Goal: Transaction & Acquisition: Purchase product/service

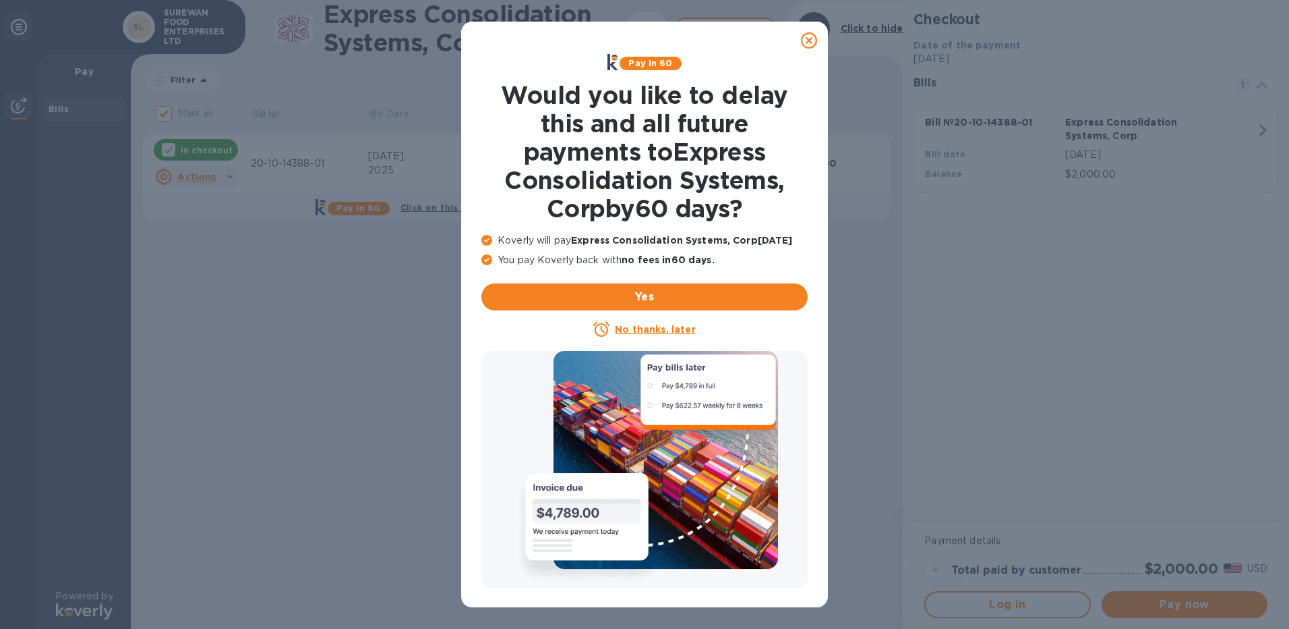
click at [809, 42] on icon at bounding box center [809, 40] width 16 height 16
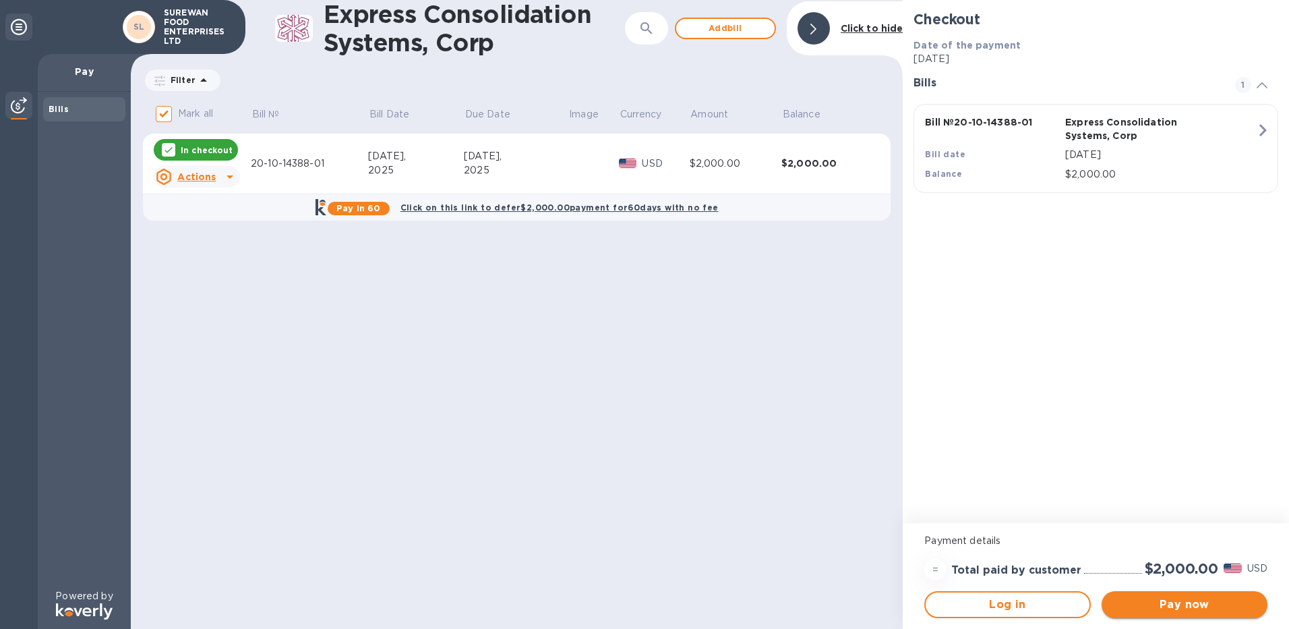
click at [1196, 609] on span "Pay now" at bounding box center [1185, 604] width 144 height 16
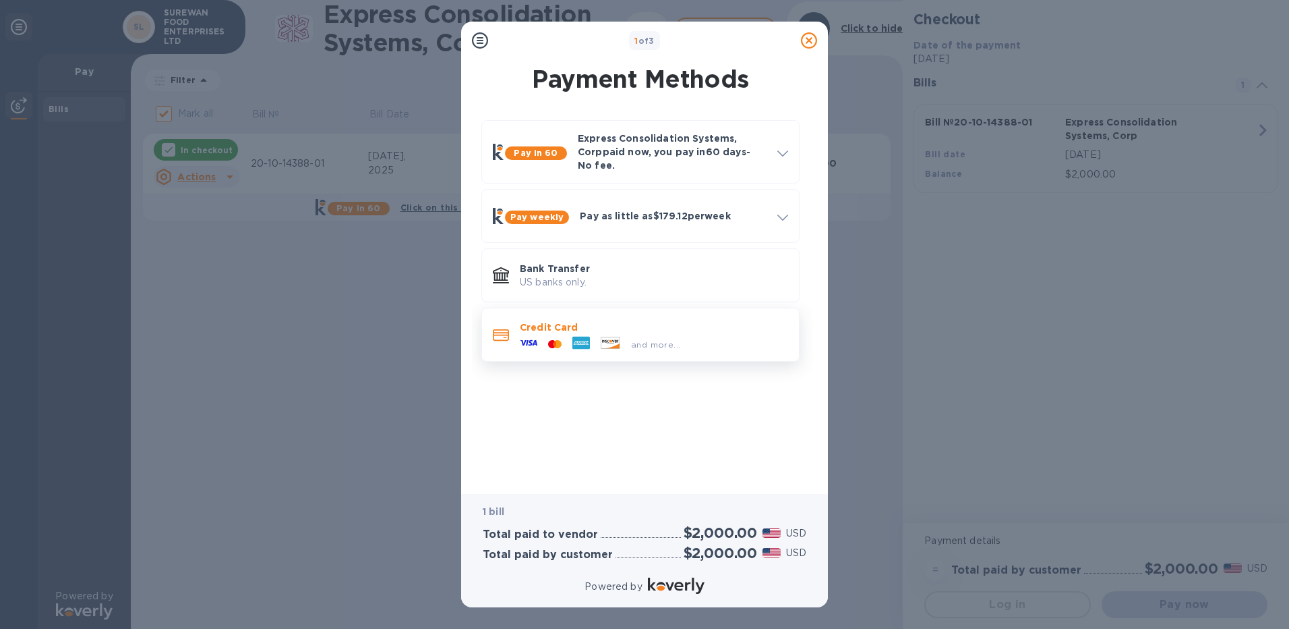
click at [642, 320] on p "Credit Card" at bounding box center [654, 326] width 268 height 13
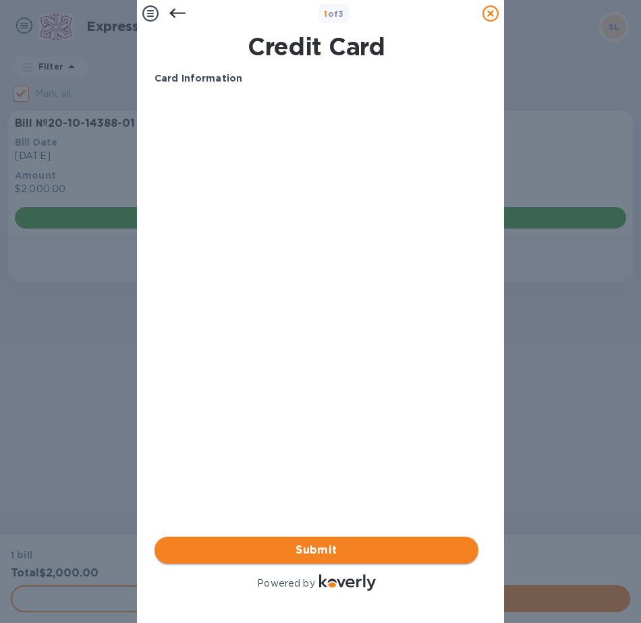
click at [387, 546] on span "Submit" at bounding box center [316, 550] width 302 height 16
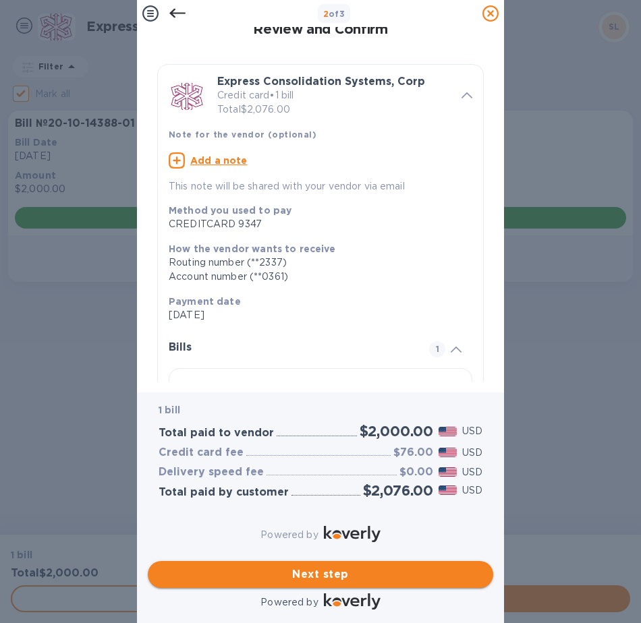
click at [370, 571] on span "Next step" at bounding box center [320, 574] width 324 height 16
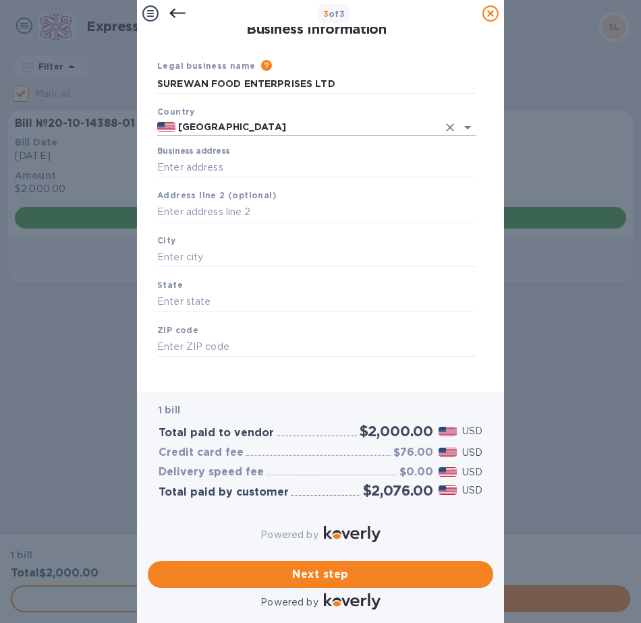
click at [264, 130] on input "[GEOGRAPHIC_DATA]" at bounding box center [306, 127] width 262 height 17
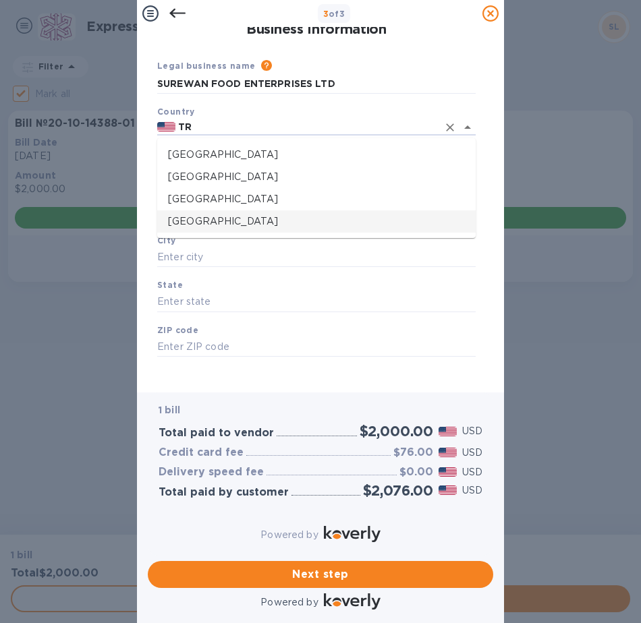
click at [258, 217] on p "[GEOGRAPHIC_DATA]" at bounding box center [316, 221] width 297 height 14
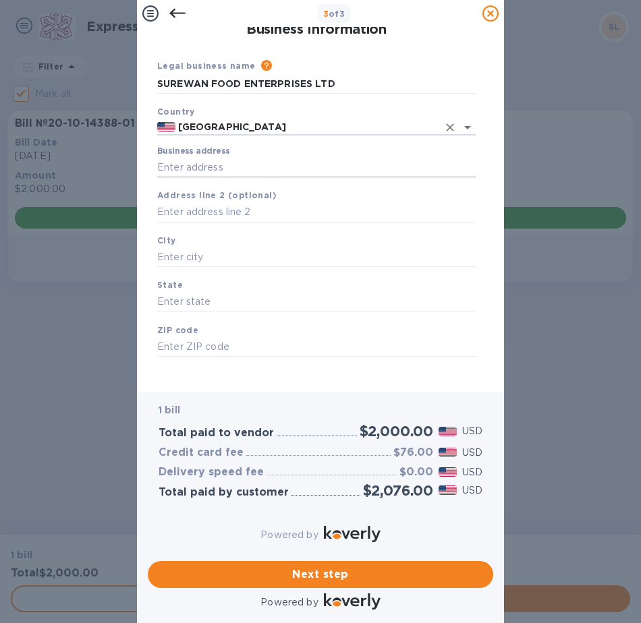
type input "[GEOGRAPHIC_DATA]"
click at [254, 162] on input "Business address" at bounding box center [316, 167] width 318 height 20
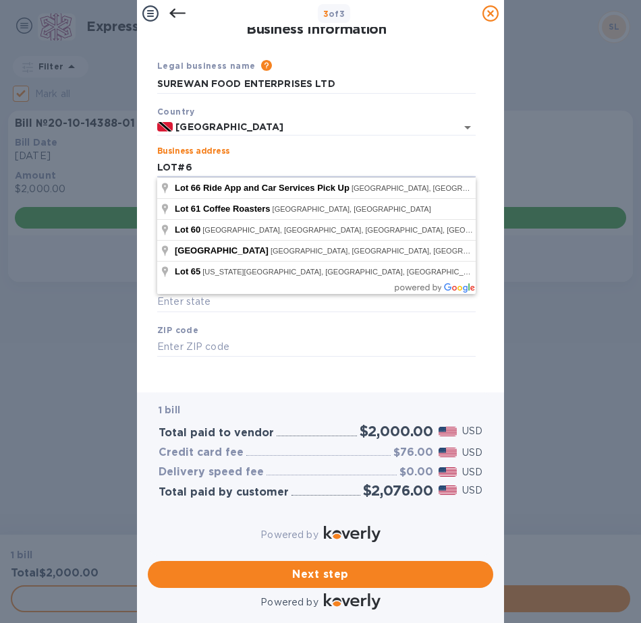
type input "LOT#6"
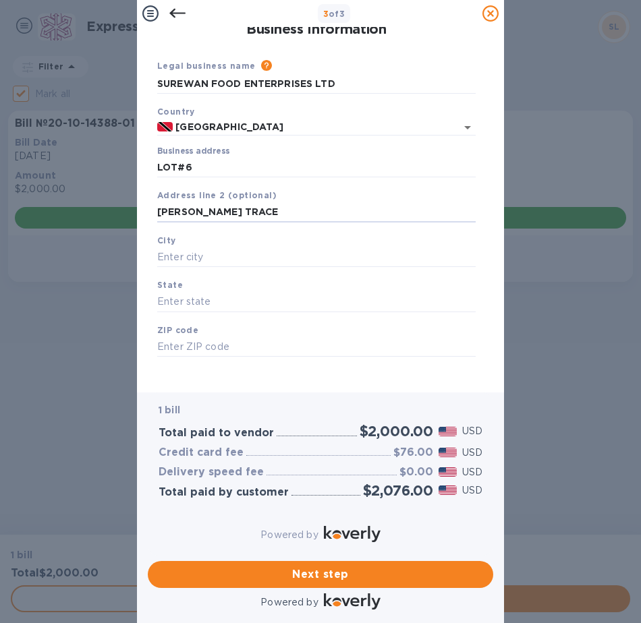
type input "[PERSON_NAME] TRACE"
type input "DEBE"
type input "00000"
click at [384, 566] on span "Next step" at bounding box center [320, 574] width 324 height 16
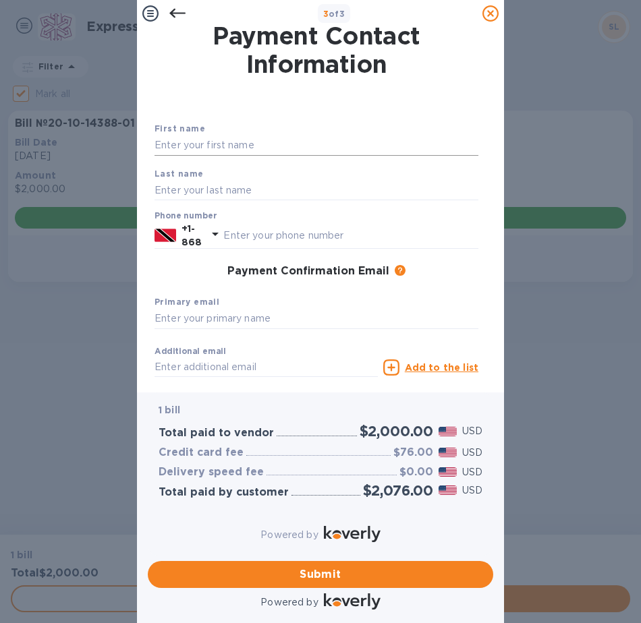
click at [274, 145] on input "text" at bounding box center [316, 146] width 324 height 20
type input "[PERSON_NAME]"
type input "SIEWCHAN"
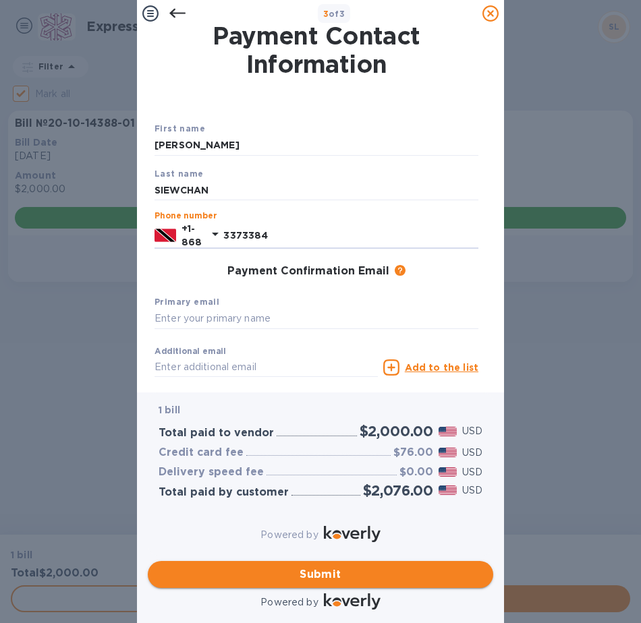
type input "3373384"
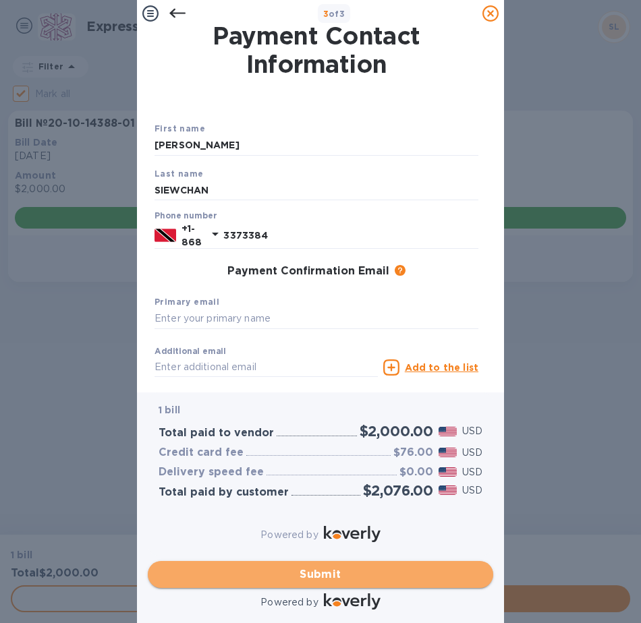
click at [346, 561] on button "Submit" at bounding box center [320, 574] width 345 height 27
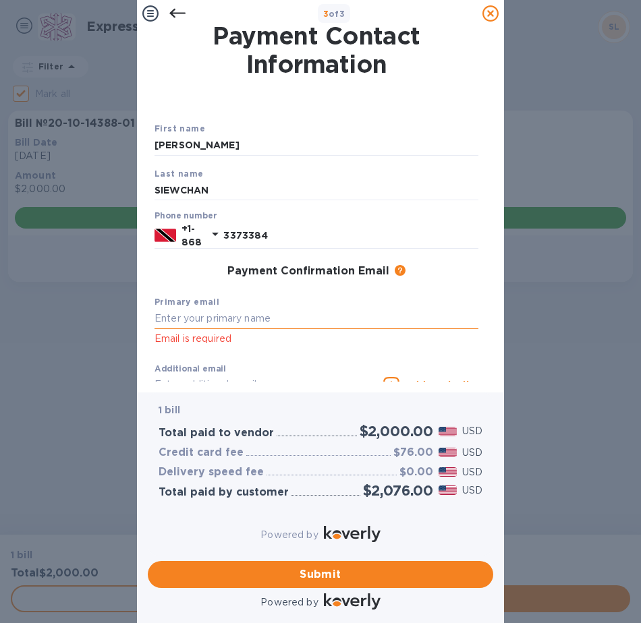
click at [278, 326] on input "text" at bounding box center [316, 319] width 324 height 20
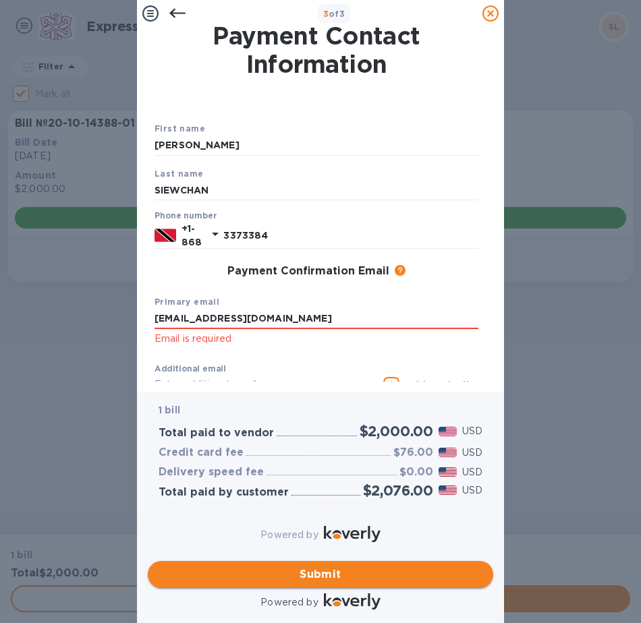
type input "[EMAIL_ADDRESS][DOMAIN_NAME]"
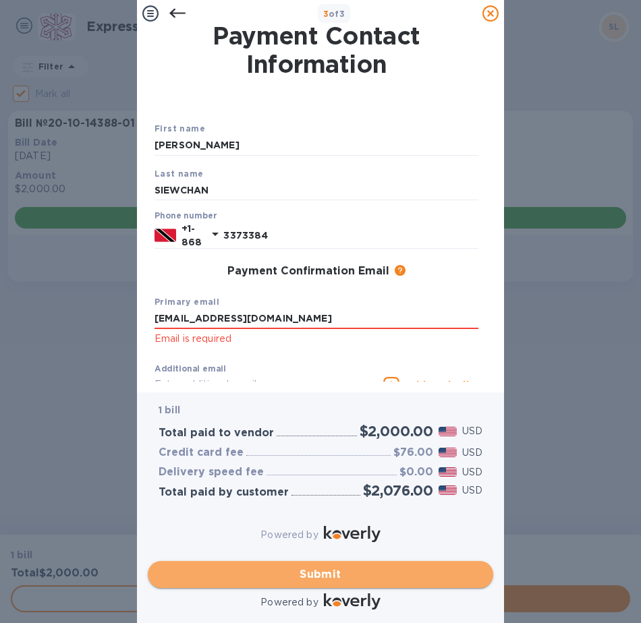
click at [395, 566] on span "Submit" at bounding box center [320, 574] width 324 height 16
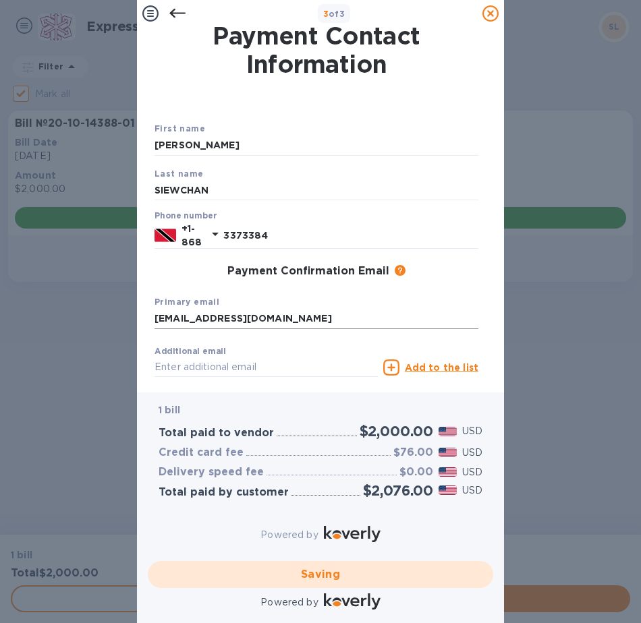
scroll to position [86, 0]
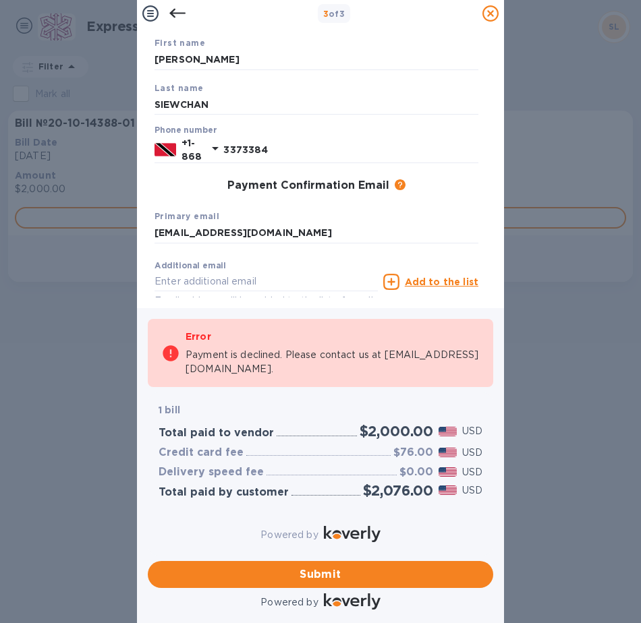
click at [172, 12] on icon at bounding box center [177, 13] width 16 height 9
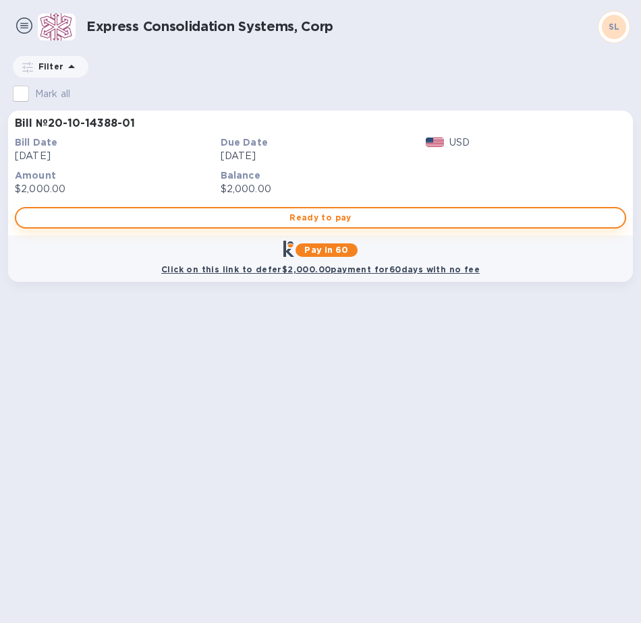
click at [482, 214] on span "Ready to pay" at bounding box center [320, 218] width 587 height 16
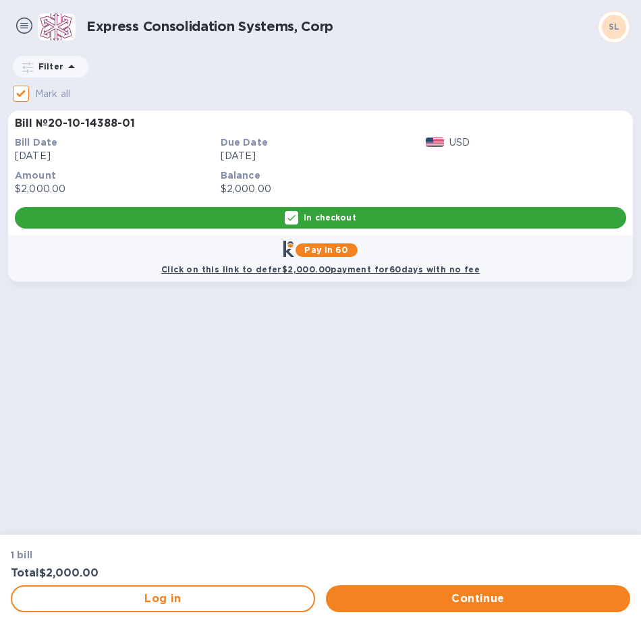
checkbox input "true"
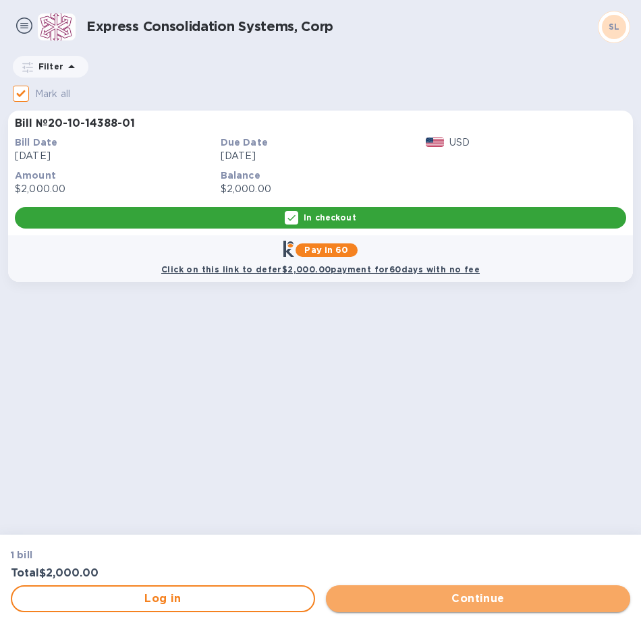
click at [492, 598] on span "Continue" at bounding box center [478, 599] width 283 height 16
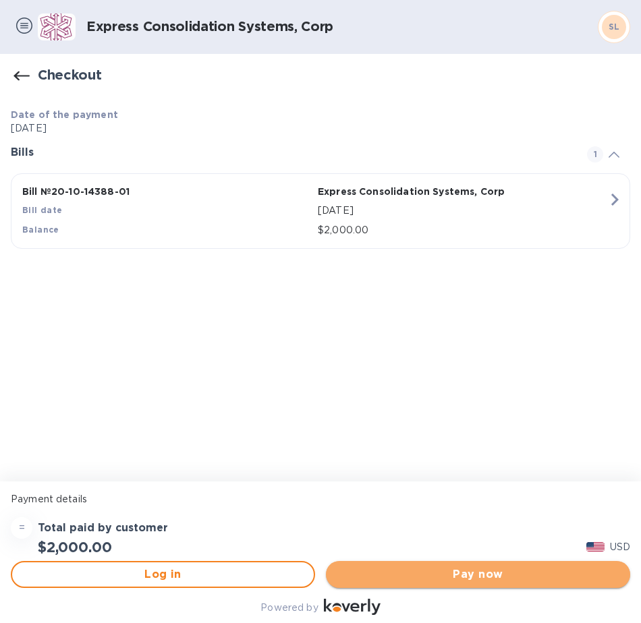
click at [467, 573] on span "Pay now" at bounding box center [478, 574] width 283 height 16
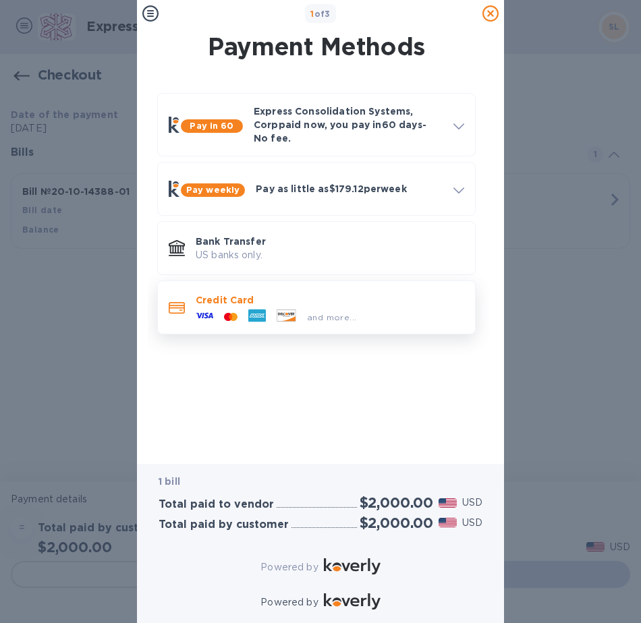
click at [366, 324] on div "Credit Card and more..." at bounding box center [316, 308] width 318 height 54
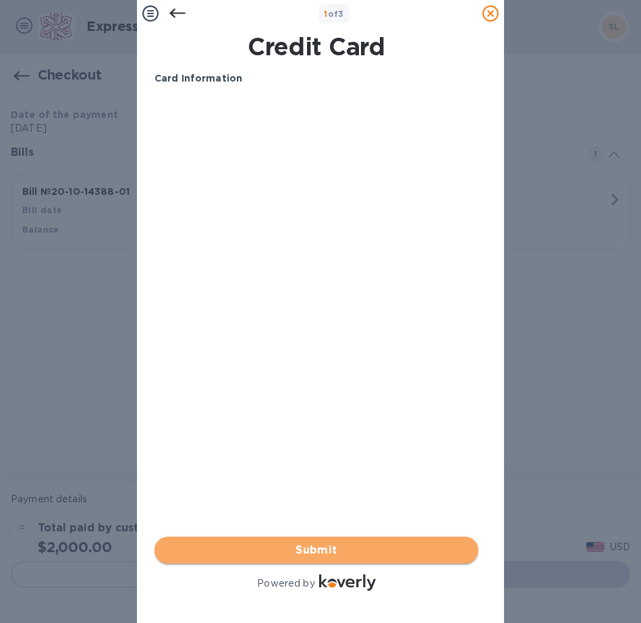
click at [385, 542] on span "Submit" at bounding box center [316, 550] width 302 height 16
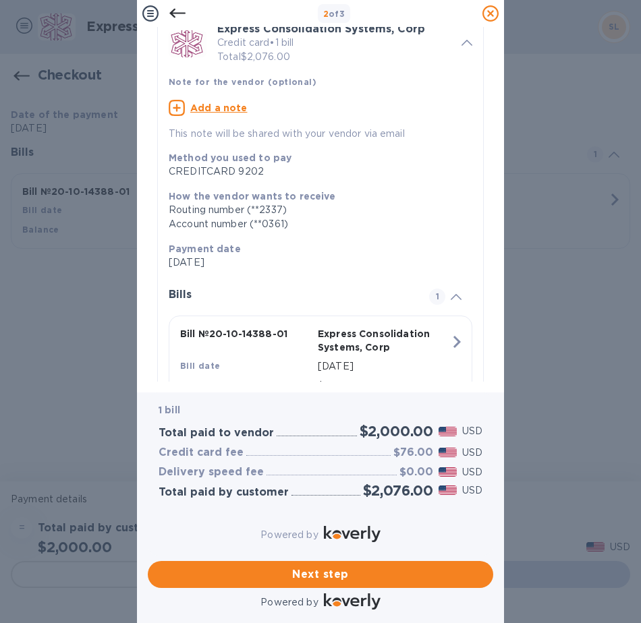
scroll to position [123, 0]
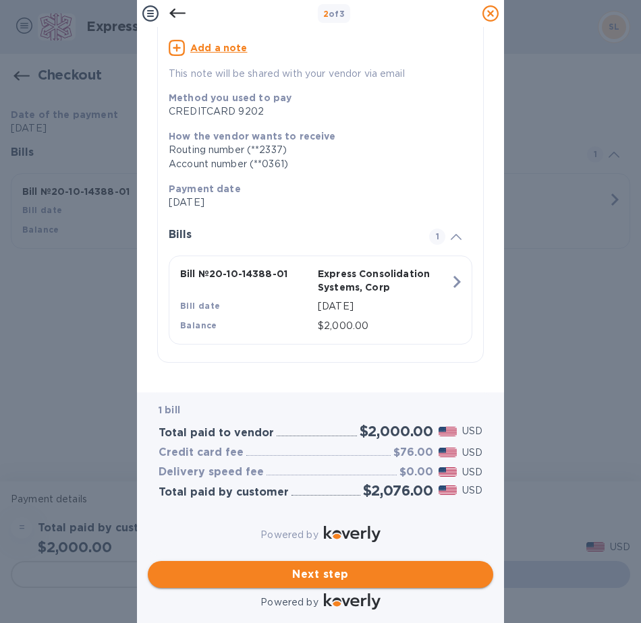
click at [359, 566] on span "Next step" at bounding box center [320, 574] width 324 height 16
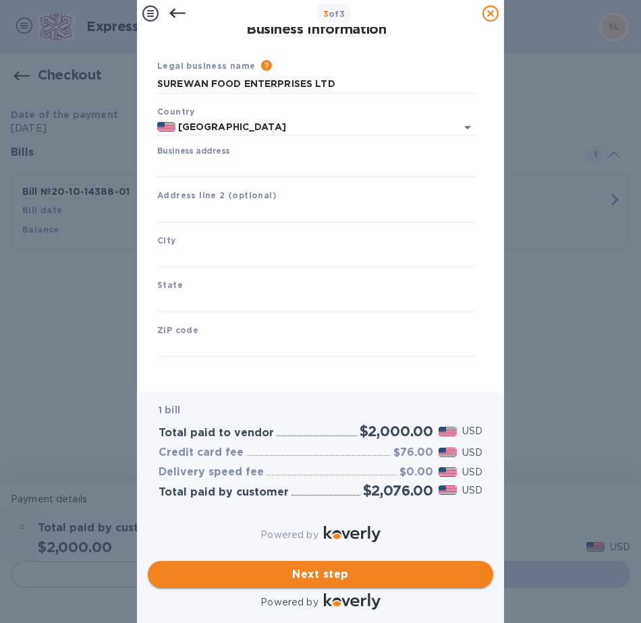
scroll to position [7, 0]
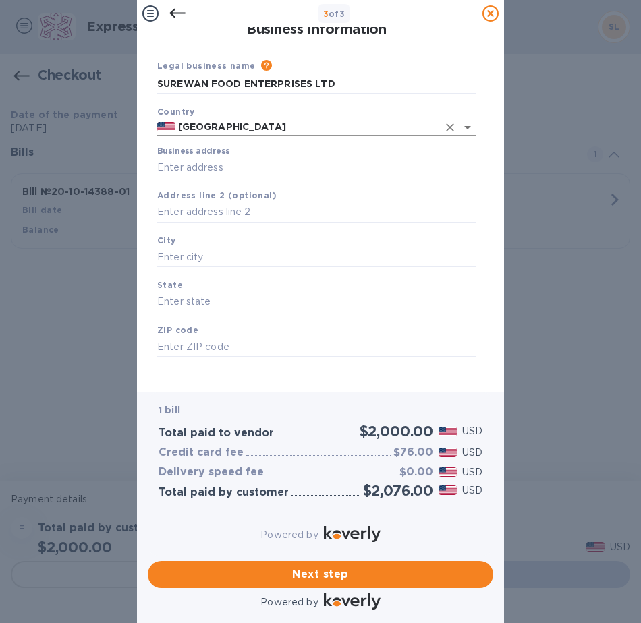
click at [214, 125] on input "[GEOGRAPHIC_DATA]" at bounding box center [306, 127] width 262 height 17
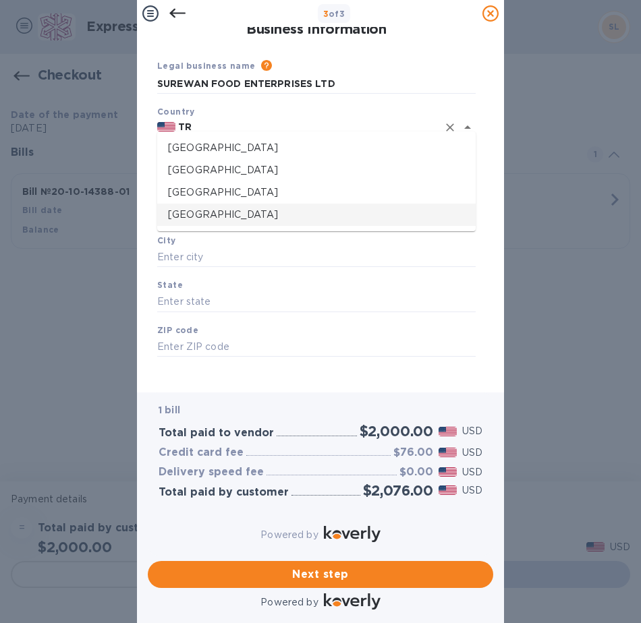
click at [232, 208] on p "[GEOGRAPHIC_DATA]" at bounding box center [316, 215] width 297 height 14
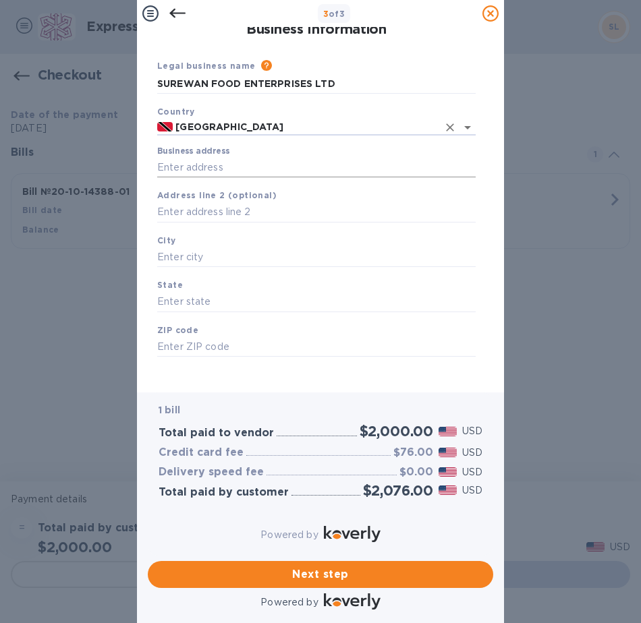
type input "[GEOGRAPHIC_DATA]"
click at [229, 162] on input "Business address" at bounding box center [316, 167] width 318 height 20
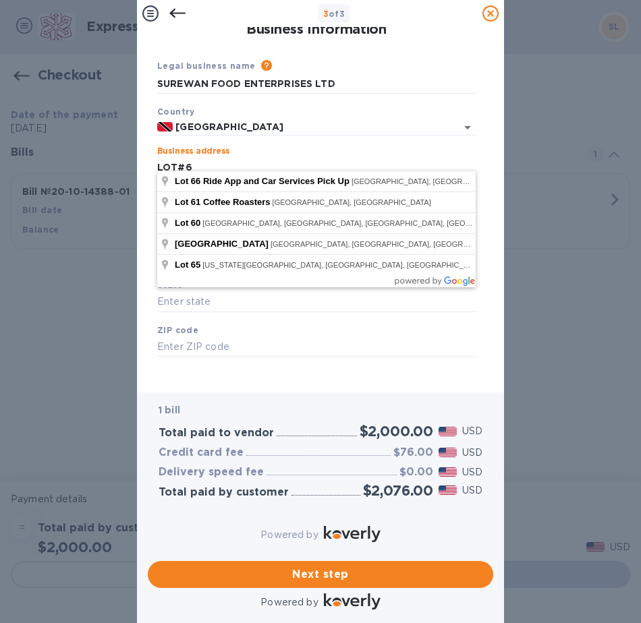
type input "LOT#6"
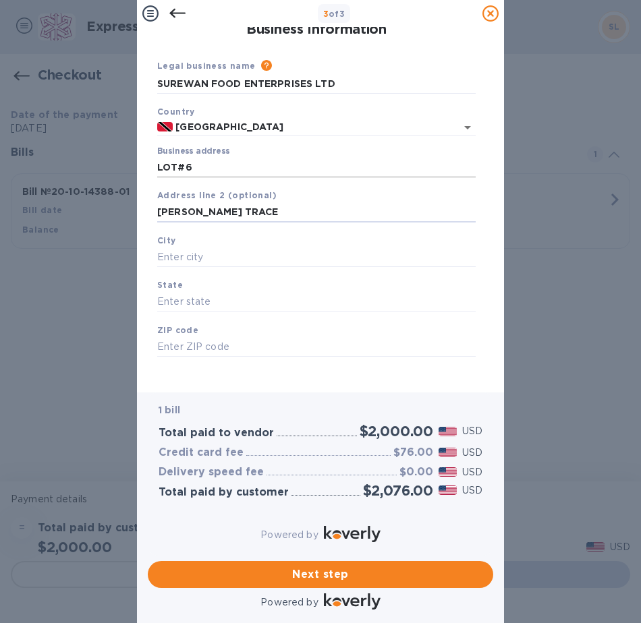
type input "[PERSON_NAME] TRACE"
type input "d"
type input "DEBE"
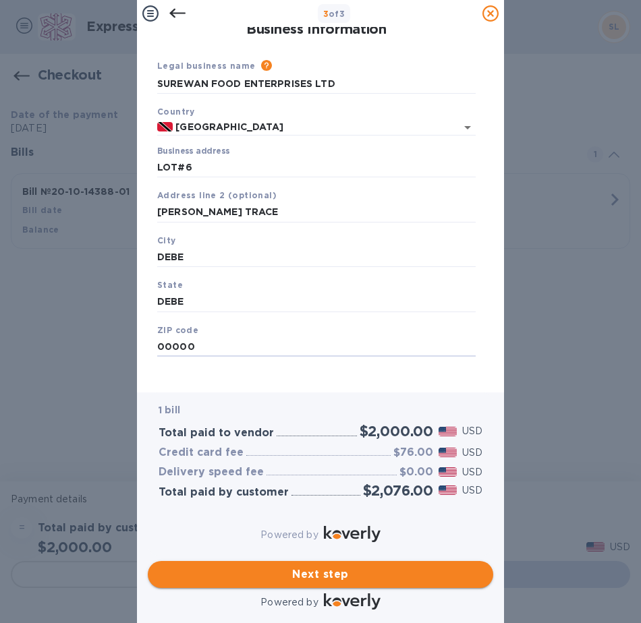
type input "00000"
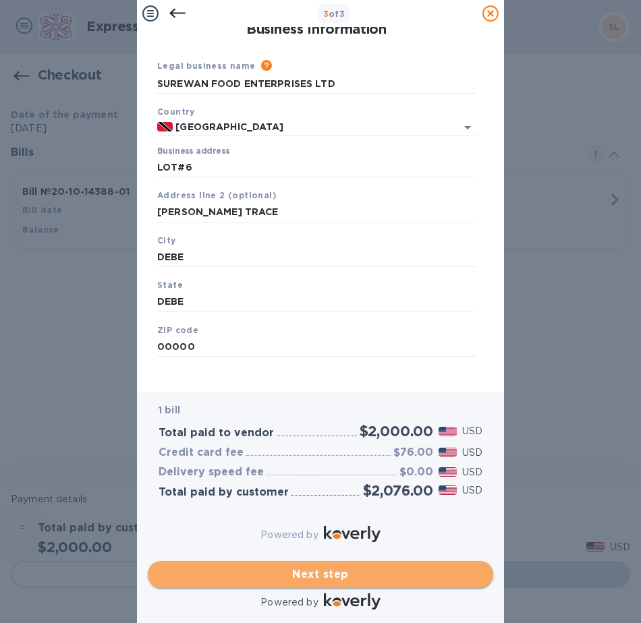
click at [330, 566] on span "Next step" at bounding box center [320, 574] width 324 height 16
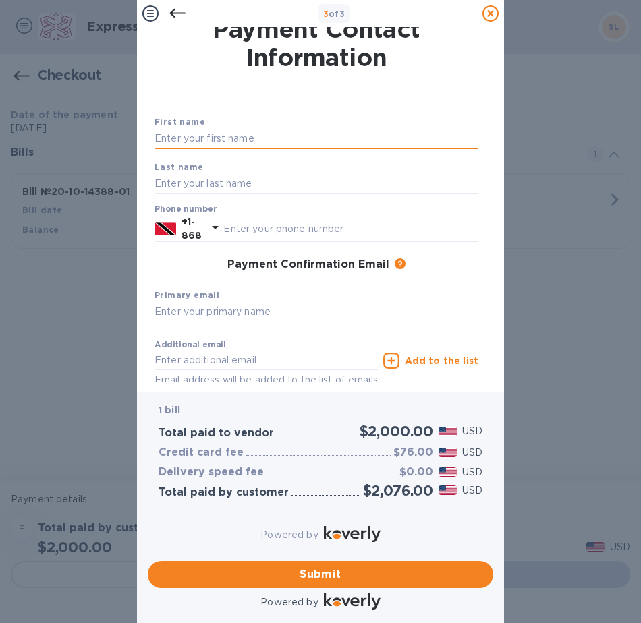
click at [260, 145] on input "text" at bounding box center [316, 139] width 324 height 20
type input "[PERSON_NAME]"
click at [308, 231] on input "text" at bounding box center [350, 229] width 255 height 20
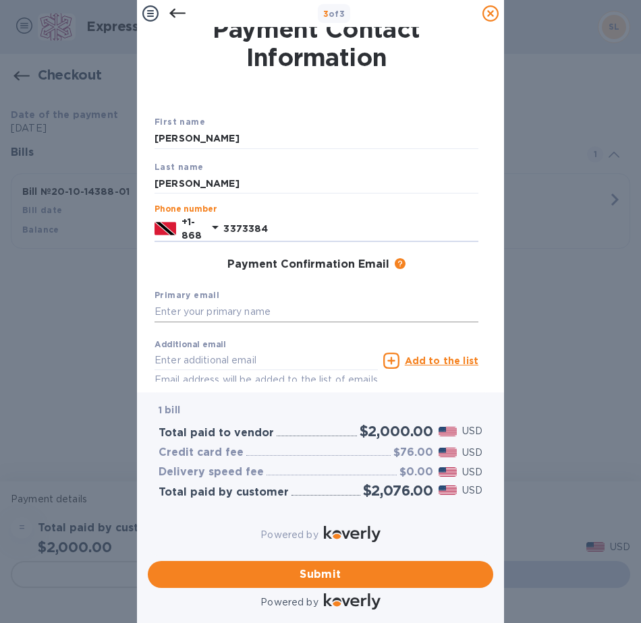
type input "3373384"
click at [306, 314] on input "text" at bounding box center [316, 312] width 324 height 20
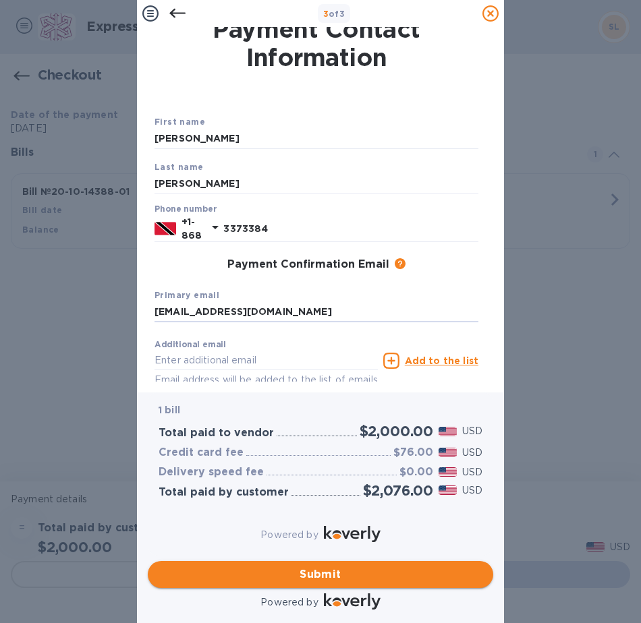
type input "[EMAIL_ADDRESS][DOMAIN_NAME]"
click at [290, 566] on span "Submit" at bounding box center [320, 574] width 324 height 16
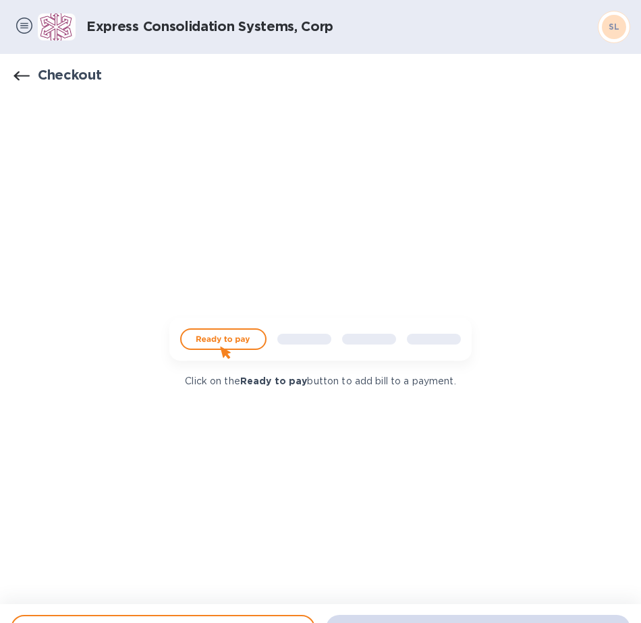
click at [18, 82] on icon "button" at bounding box center [21, 76] width 16 height 16
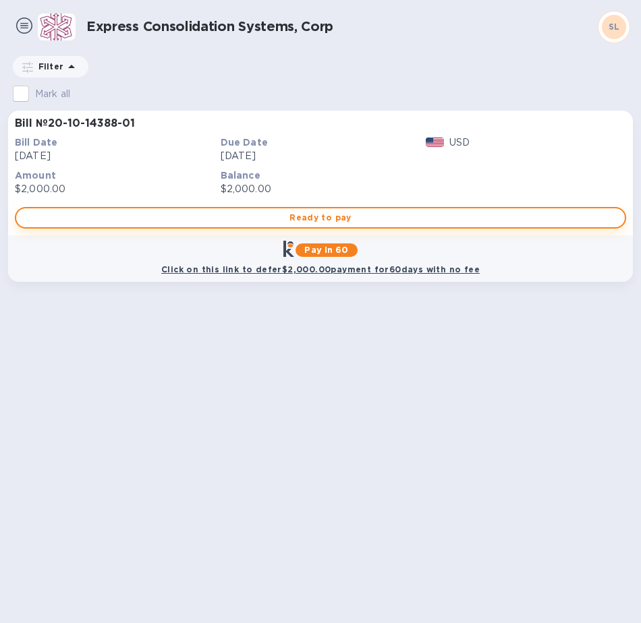
click at [336, 223] on span "Ready to pay" at bounding box center [320, 218] width 587 height 16
checkbox input "true"
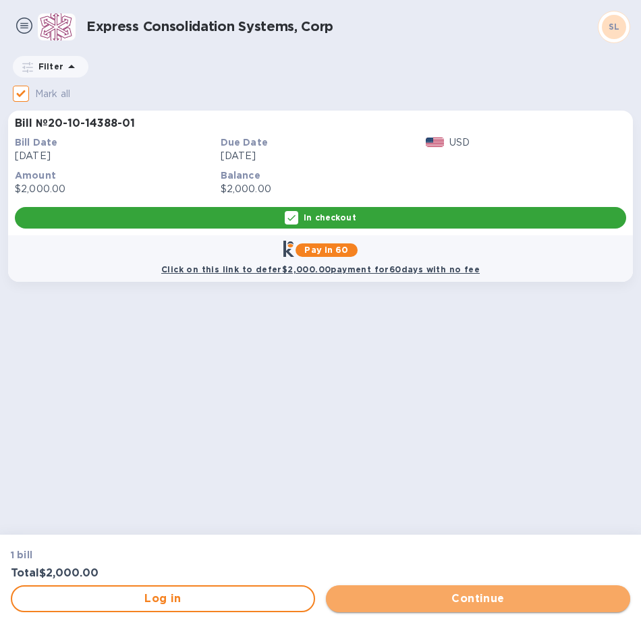
click at [403, 601] on span "Continue" at bounding box center [478, 599] width 283 height 16
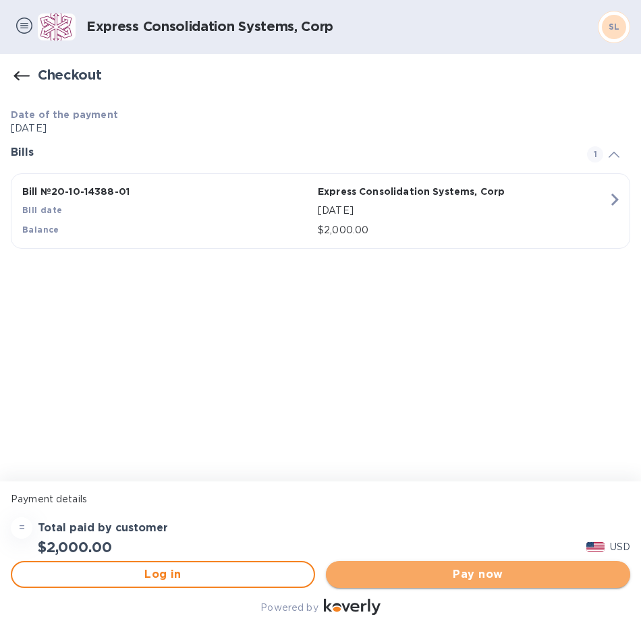
click at [399, 577] on span "Pay now" at bounding box center [478, 574] width 283 height 16
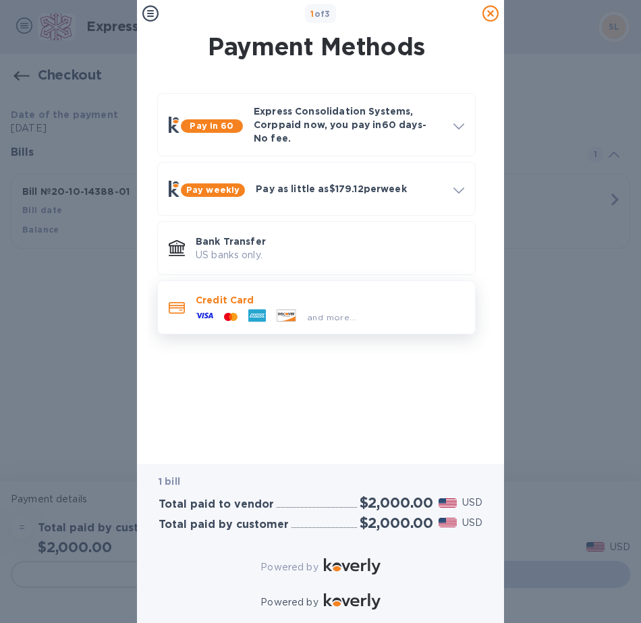
click at [326, 307] on div "and more..." at bounding box center [275, 317] width 171 height 20
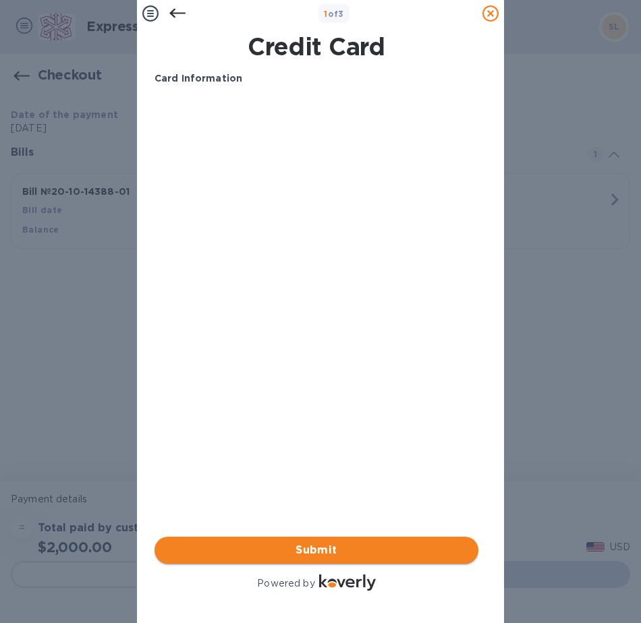
click at [222, 542] on span "Submit" at bounding box center [316, 550] width 302 height 16
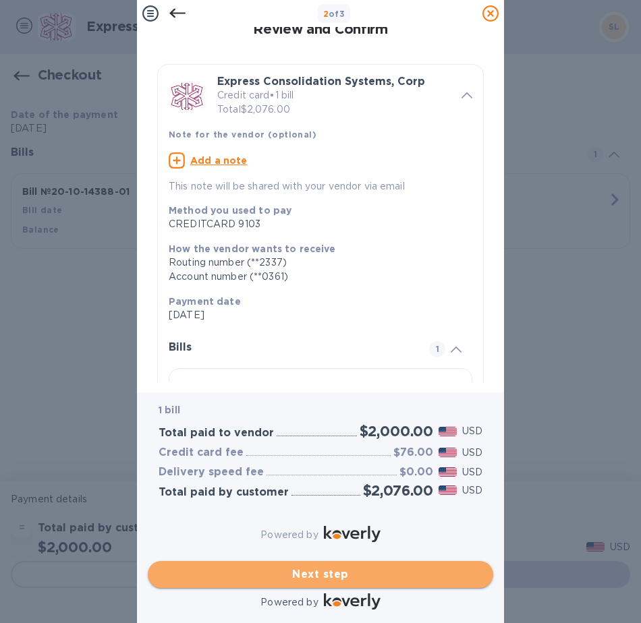
click at [306, 566] on span "Next step" at bounding box center [320, 574] width 324 height 16
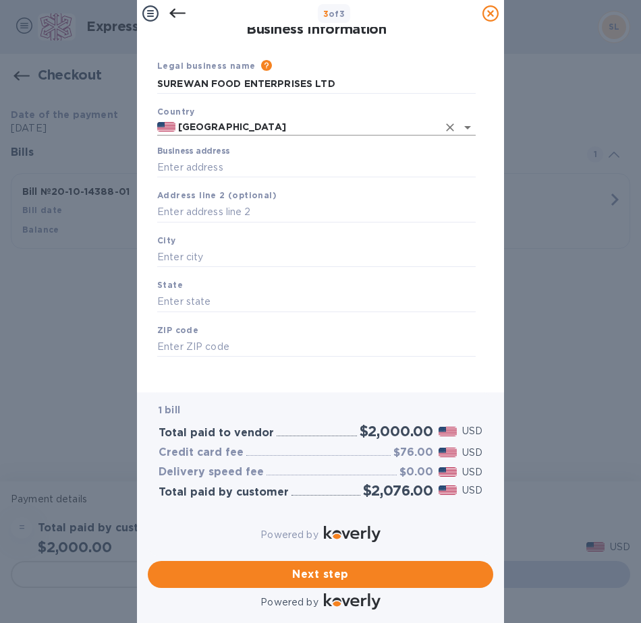
click at [221, 123] on input "[GEOGRAPHIC_DATA]" at bounding box center [306, 127] width 262 height 17
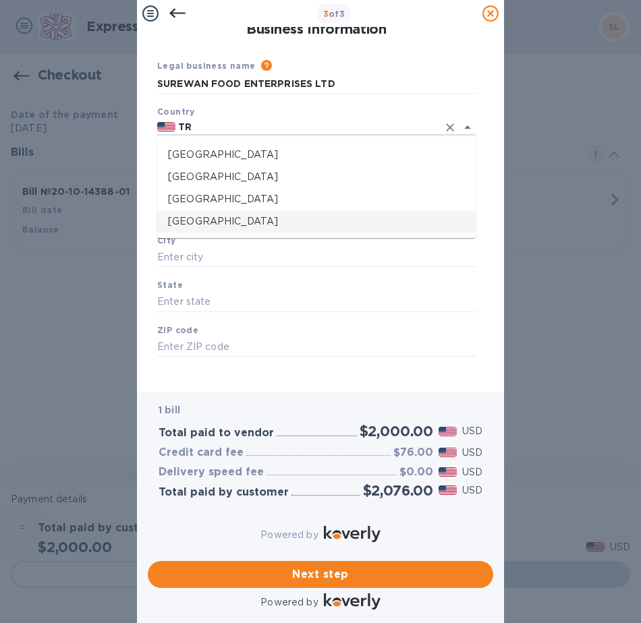
click at [261, 218] on p "[GEOGRAPHIC_DATA]" at bounding box center [316, 221] width 297 height 14
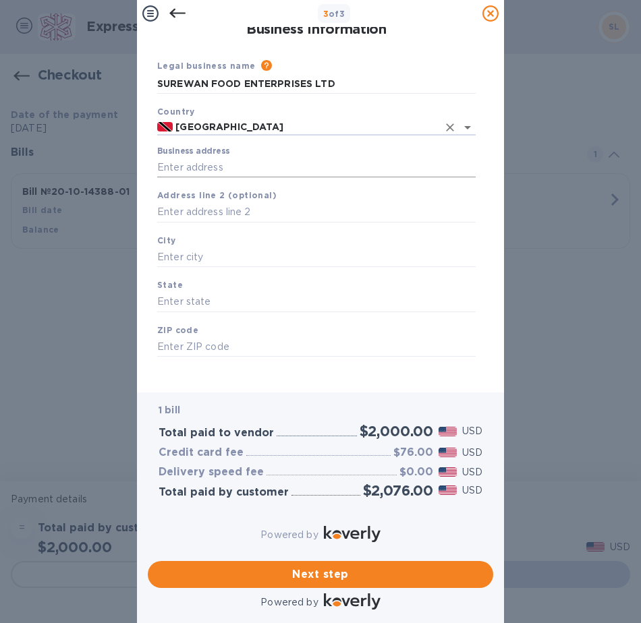
type input "[GEOGRAPHIC_DATA]"
click at [264, 165] on input "Business address" at bounding box center [316, 167] width 318 height 20
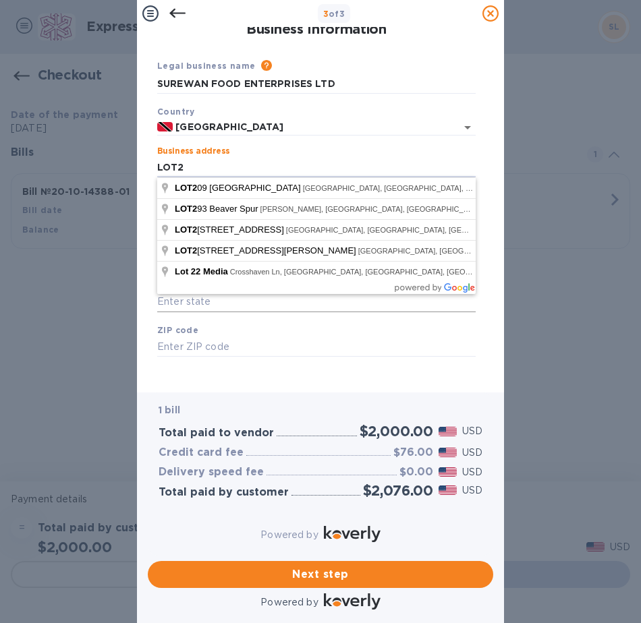
type input "LOT2"
click at [264, 301] on input "text" at bounding box center [316, 302] width 318 height 20
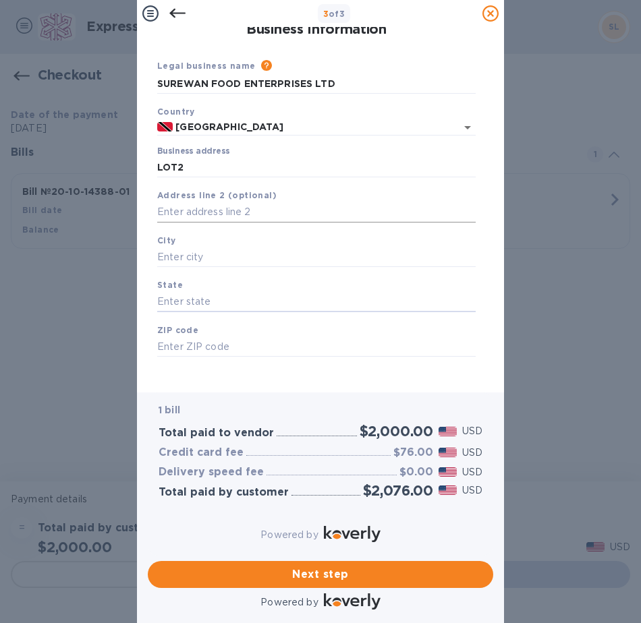
click at [256, 207] on input "text" at bounding box center [316, 212] width 318 height 20
type input "[PERSON_NAME]"
click at [256, 245] on div "City" at bounding box center [316, 250] width 329 height 45
click at [259, 255] on input "text" at bounding box center [316, 258] width 318 height 20
type input "DEBE"
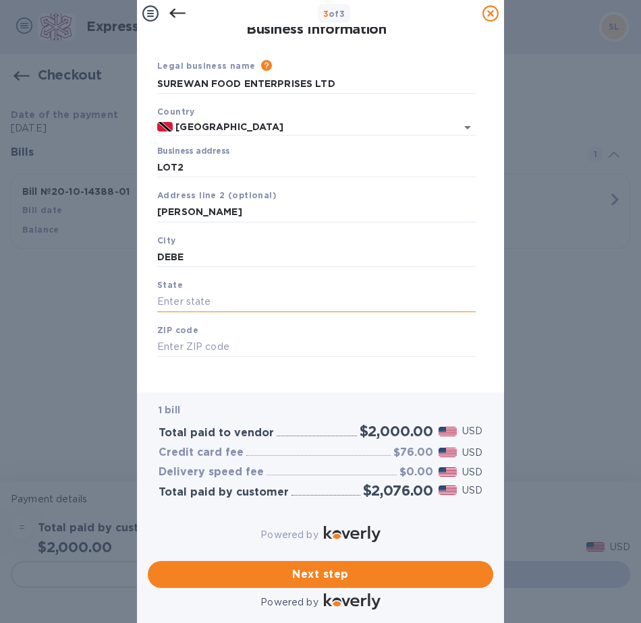
click at [270, 299] on input "text" at bounding box center [316, 302] width 318 height 20
type input "DEB"
click at [269, 337] on input "text" at bounding box center [316, 347] width 318 height 20
type input "00000"
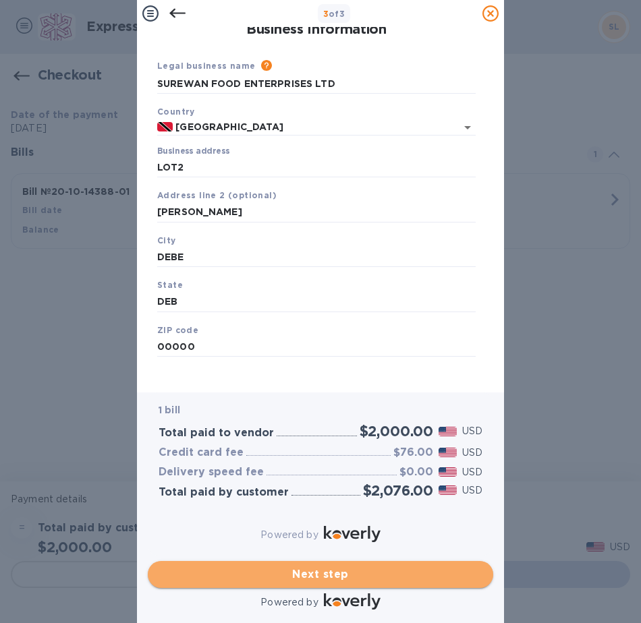
click at [297, 561] on button "Next step" at bounding box center [320, 574] width 345 height 27
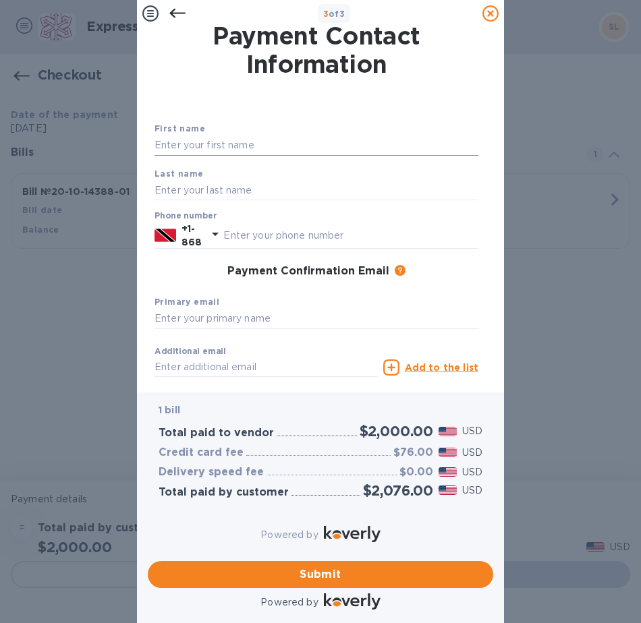
click at [227, 145] on input "text" at bounding box center [316, 146] width 324 height 20
type input "[PERSON_NAME]"
type input "SIEWCHAN"
type input "3373384"
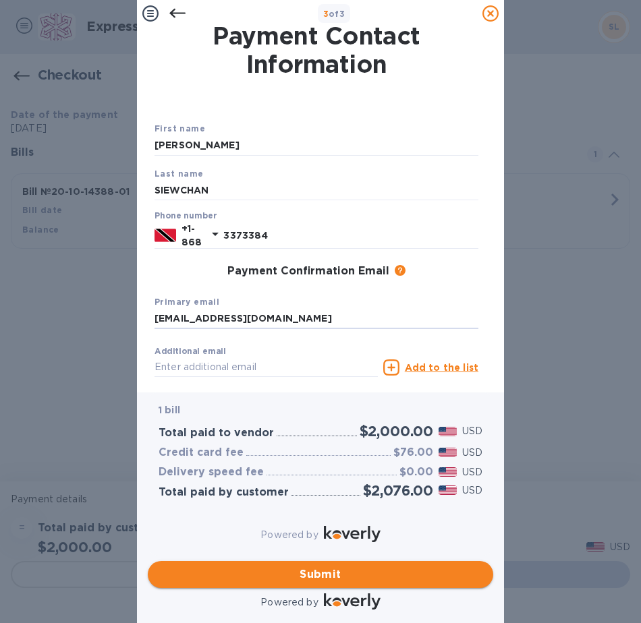
type input "[EMAIL_ADDRESS][DOMAIN_NAME]"
click at [318, 566] on span "Submit" at bounding box center [320, 574] width 324 height 16
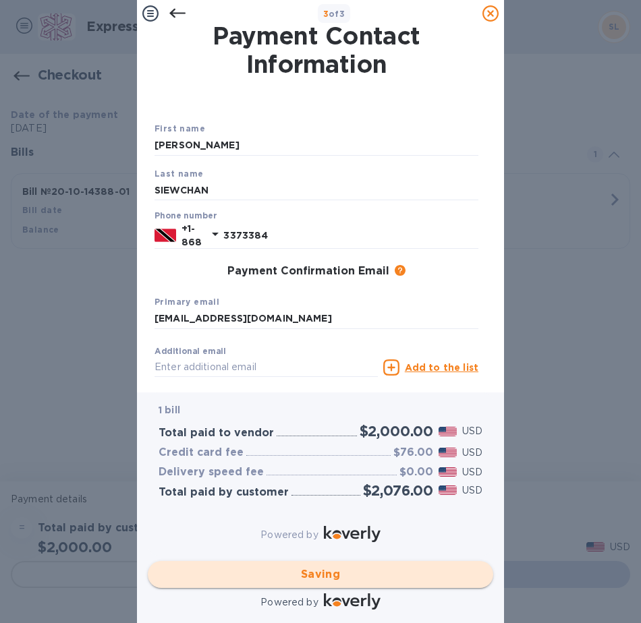
checkbox input "false"
